Goal: Obtain resource: Download file/media

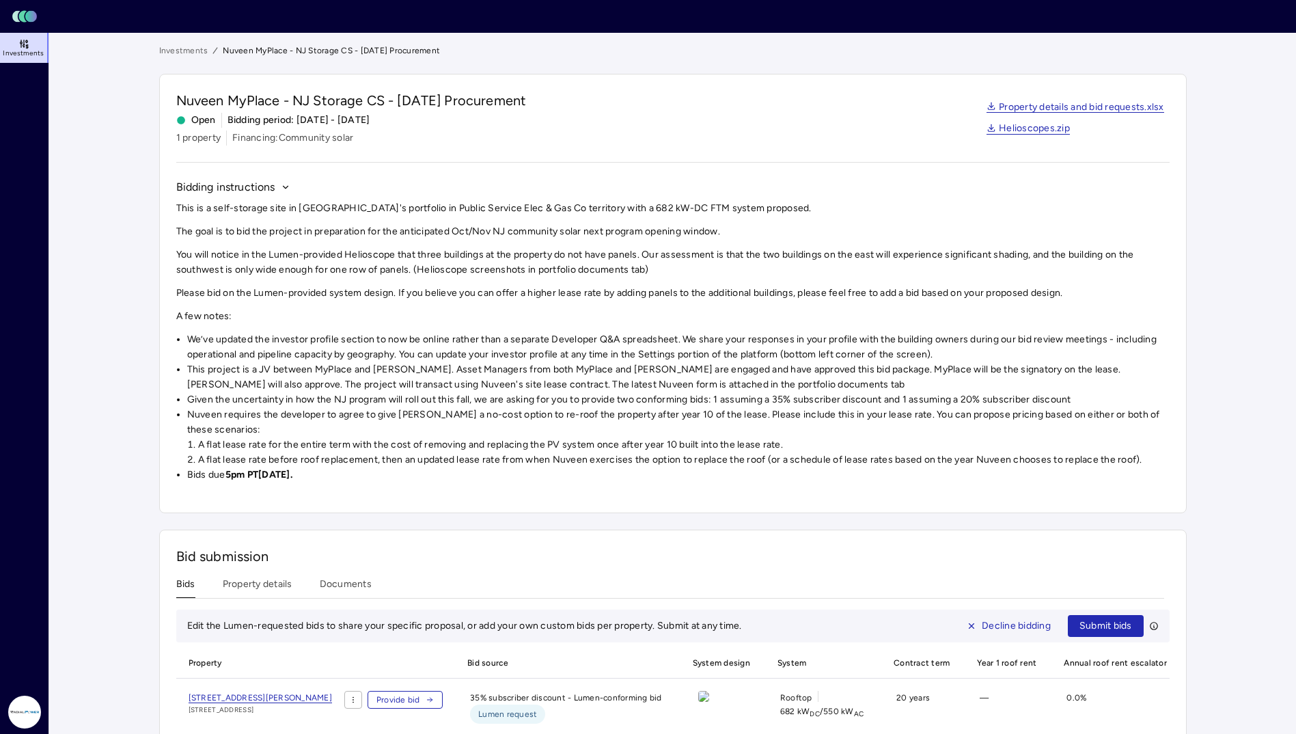
click at [704, 400] on li "Given the uncertainty in how the NJ program will roll out this fall, we are ask…" at bounding box center [678, 399] width 983 height 15
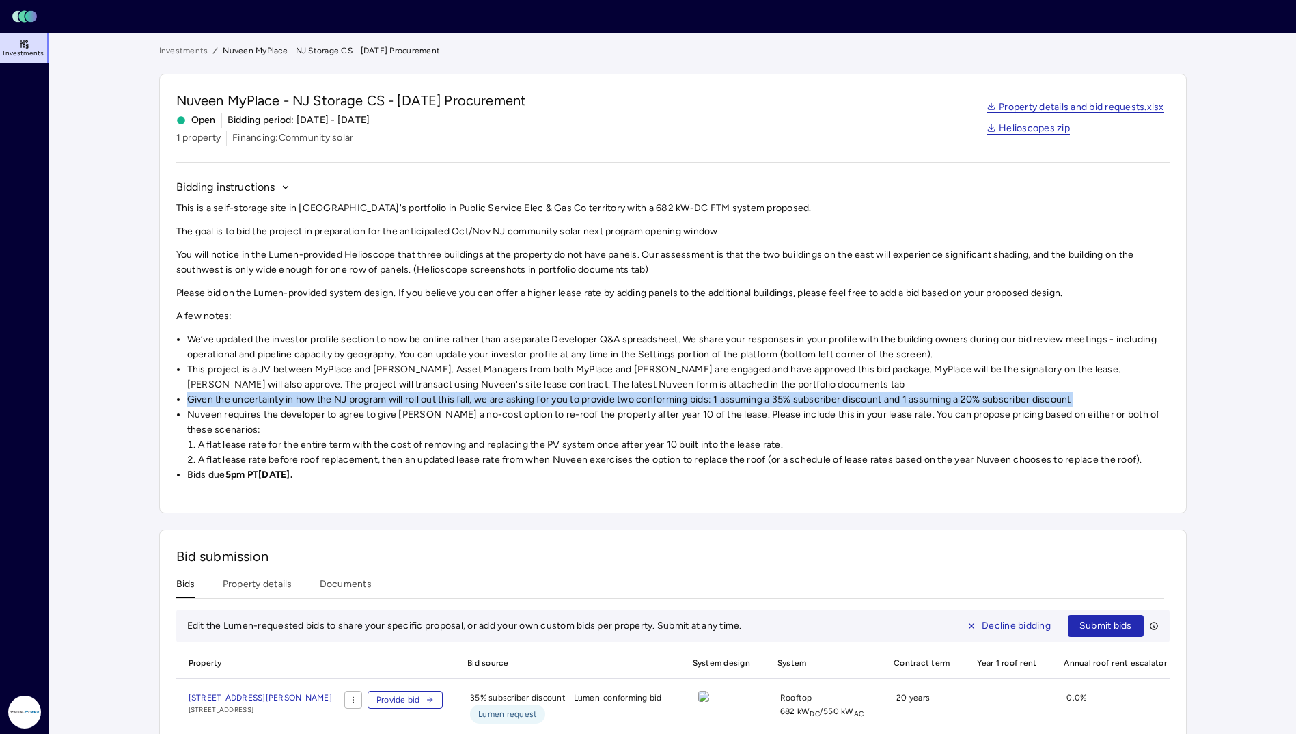
click at [704, 400] on li "Given the uncertainty in how the NJ program will roll out this fall, we are ask…" at bounding box center [678, 399] width 983 height 15
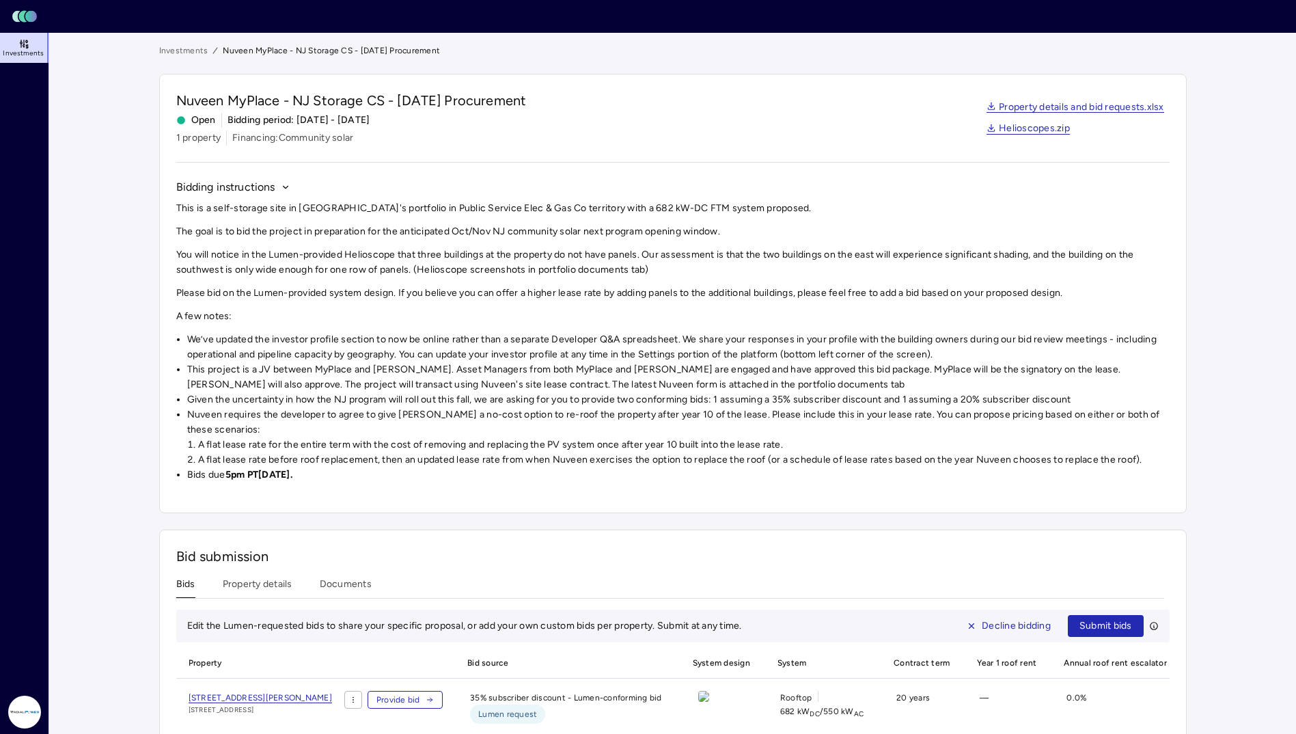
click at [605, 367] on li "This project is a JV between MyPlace and [PERSON_NAME]. Asset Managers from bot…" at bounding box center [678, 377] width 983 height 30
click at [630, 590] on div "Bids Property details Documents" at bounding box center [670, 588] width 988 height 22
click at [652, 596] on div "Bids Property details Documents" at bounding box center [670, 588] width 988 height 22
click at [653, 598] on div "Bids Property details Documents" at bounding box center [670, 588] width 988 height 22
click at [662, 623] on span "Edit the Lumen-requested bids to share your specific proposal, or add your own …" at bounding box center [464, 626] width 555 height 12
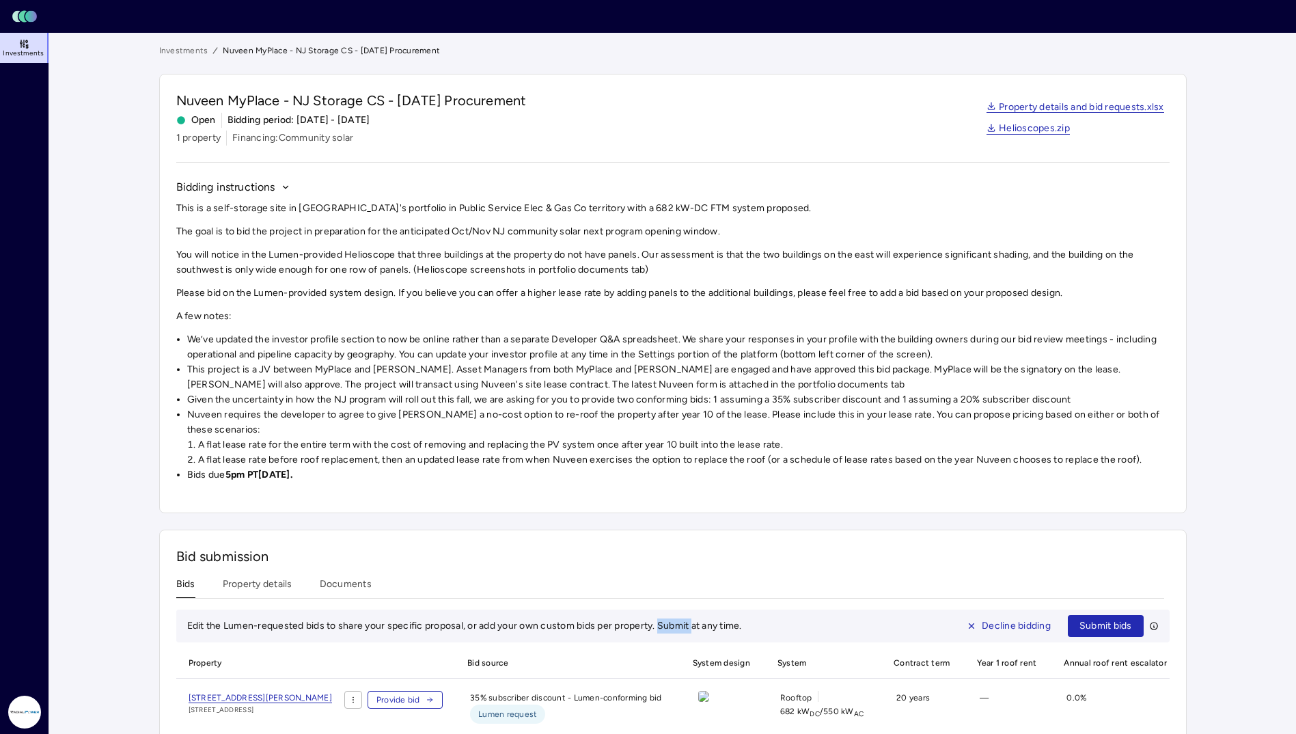
click at [662, 621] on span "Edit the Lumen-requested bids to share your specific proposal, or add your own …" at bounding box center [464, 626] width 555 height 12
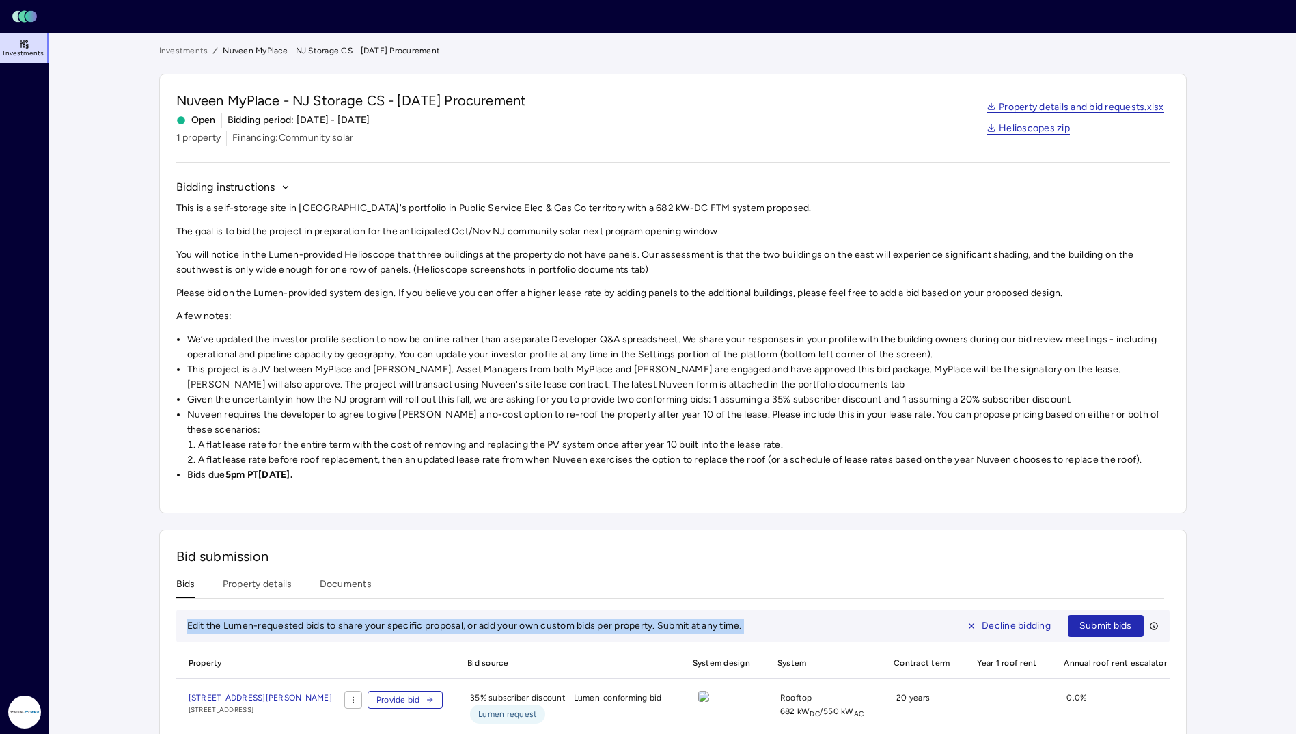
click at [662, 621] on span "Edit the Lumen-requested bids to share your specific proposal, or add your own …" at bounding box center [464, 626] width 555 height 12
drag, startPoint x: 660, startPoint y: 620, endPoint x: 631, endPoint y: 622, distance: 29.4
click at [631, 622] on span "Edit the Lumen-requested bids to share your specific proposal, or add your own …" at bounding box center [464, 626] width 555 height 12
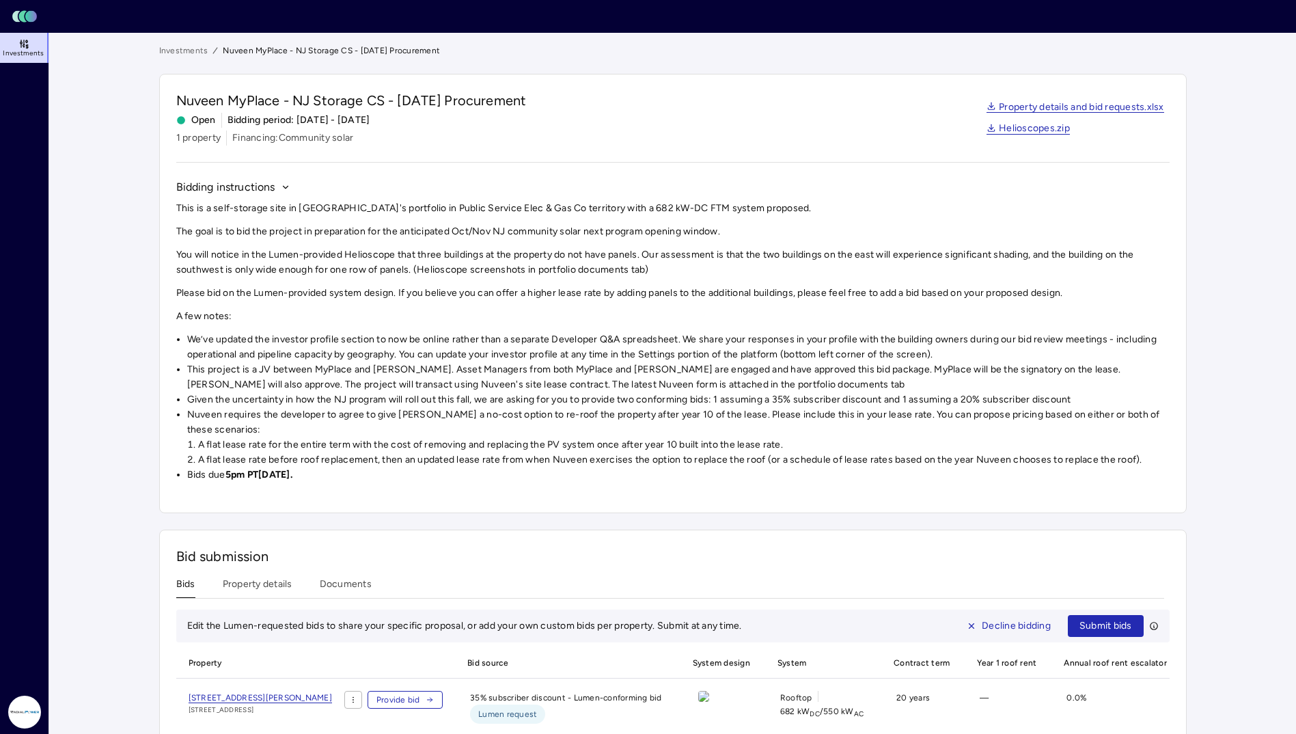
click at [916, 390] on li "This project is a JV between MyPlace and [PERSON_NAME]. Asset Managers from bot…" at bounding box center [678, 377] width 983 height 30
click at [903, 381] on li "This project is a JV between MyPlace and [PERSON_NAME]. Asset Managers from bot…" at bounding box center [678, 377] width 983 height 30
click at [900, 378] on li "This project is a JV between MyPlace and [PERSON_NAME]. Asset Managers from bot…" at bounding box center [678, 377] width 983 height 30
click at [486, 393] on li "Given the uncertainty in how the NJ program will roll out this fall, we are ask…" at bounding box center [678, 399] width 983 height 15
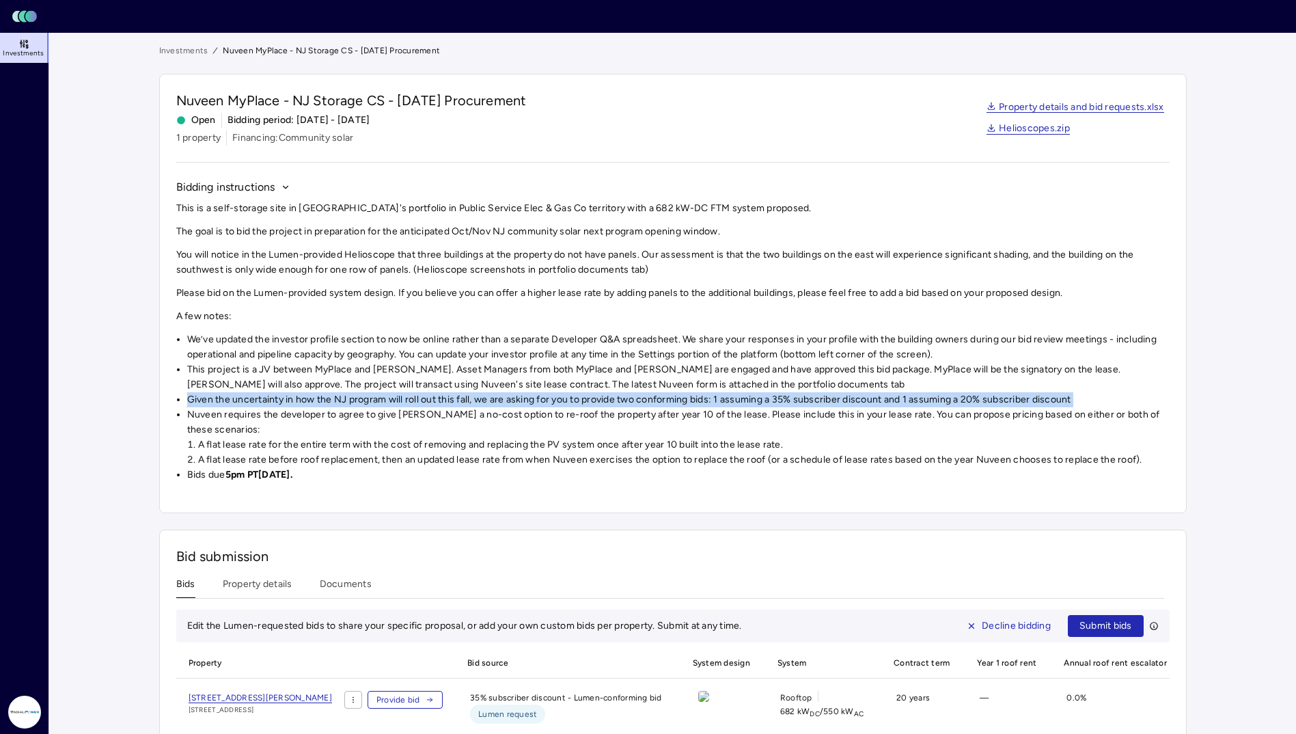
click at [486, 393] on li "Given the uncertainty in how the NJ program will roll out this fall, we are ask…" at bounding box center [678, 399] width 983 height 15
click at [1116, 107] on link "Property details and bid requests.xlsx" at bounding box center [1076, 108] width 178 height 11
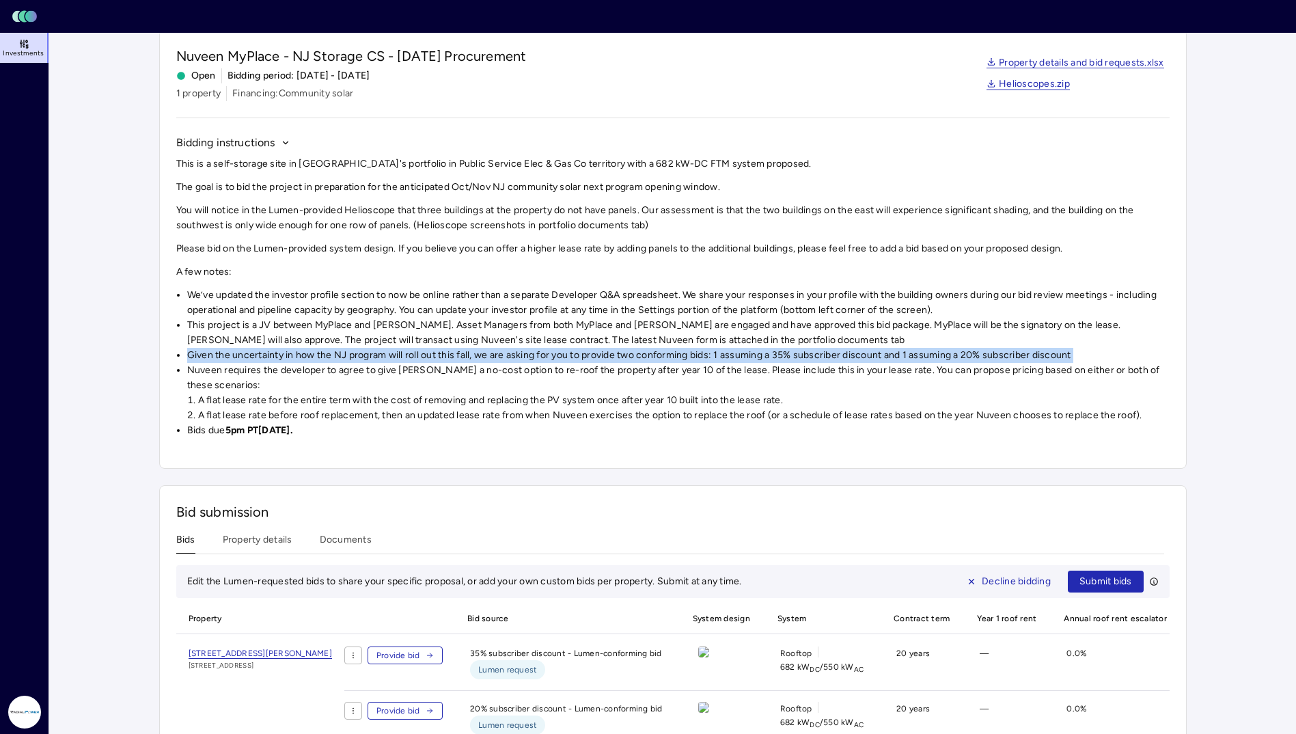
scroll to position [68, 0]
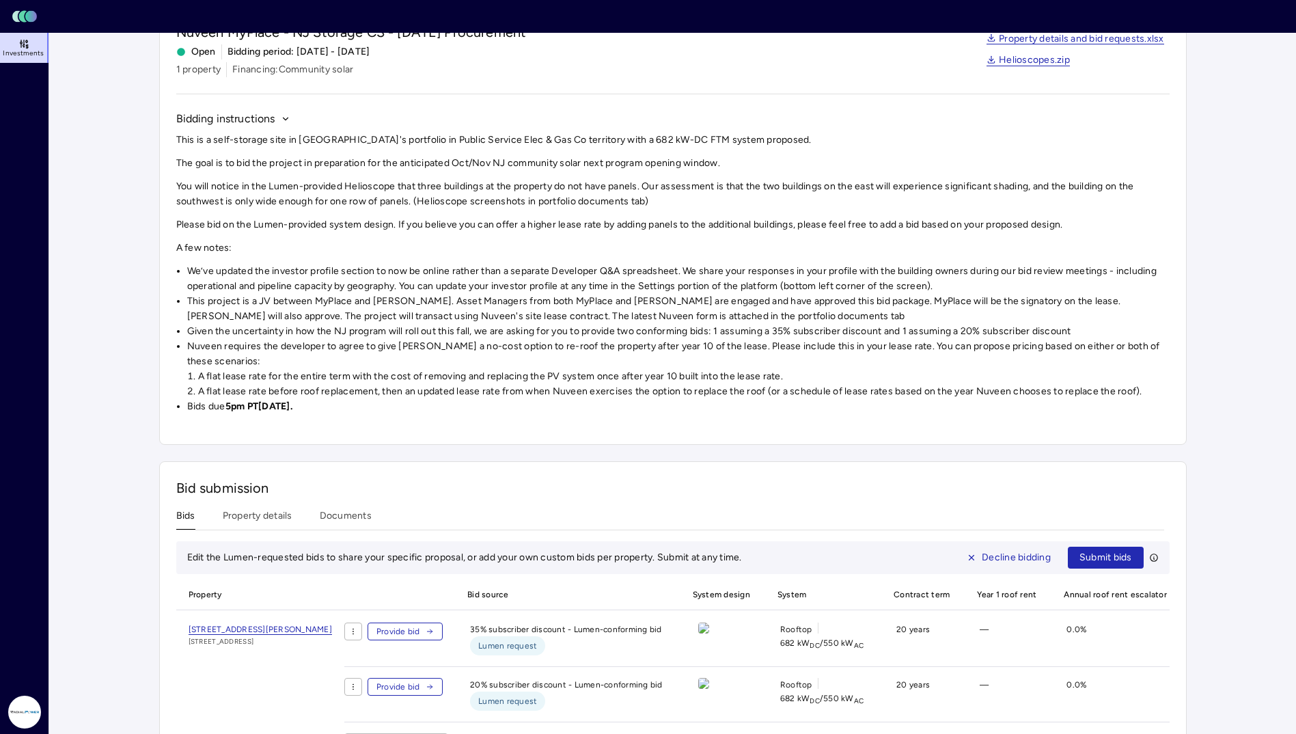
click at [590, 215] on div "This is a self-storage site in [GEOGRAPHIC_DATA]'s portfolio in Public Service …" at bounding box center [673, 274] width 994 height 282
drag, startPoint x: 590, startPoint y: 215, endPoint x: 515, endPoint y: 256, distance: 86.0
click at [515, 256] on div "This is a self-storage site in [GEOGRAPHIC_DATA]'s portfolio in Public Service …" at bounding box center [673, 274] width 994 height 282
drag, startPoint x: 515, startPoint y: 256, endPoint x: 491, endPoint y: 234, distance: 33.4
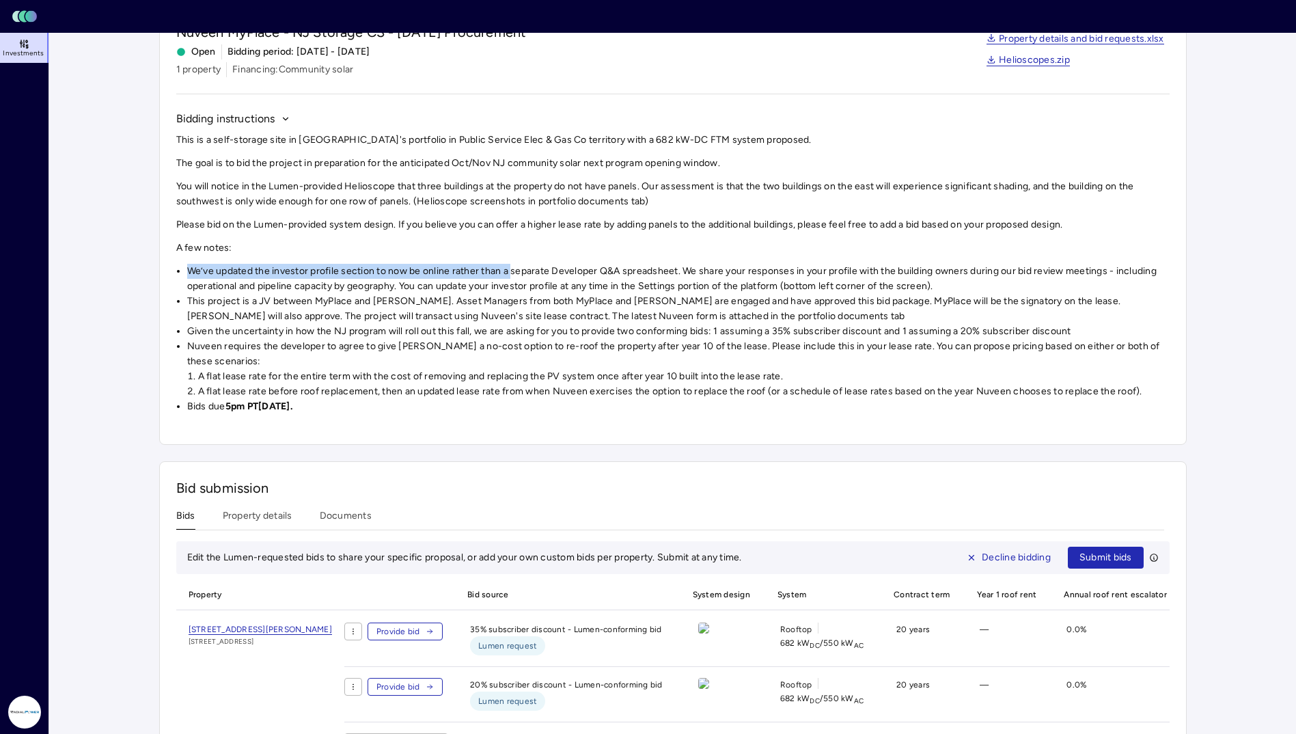
click at [490, 234] on div "This is a self-storage site in [GEOGRAPHIC_DATA]'s portfolio in Public Service …" at bounding box center [673, 274] width 994 height 282
